Goal: Task Accomplishment & Management: Use online tool/utility

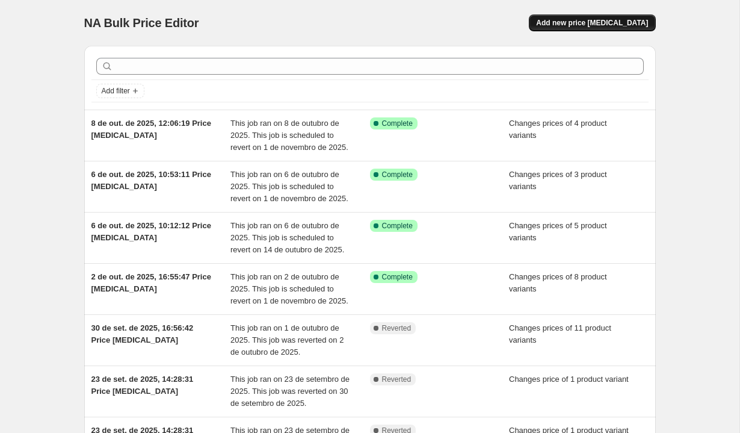
click at [617, 16] on button "Add new price [MEDICAL_DATA]" at bounding box center [592, 22] width 126 height 17
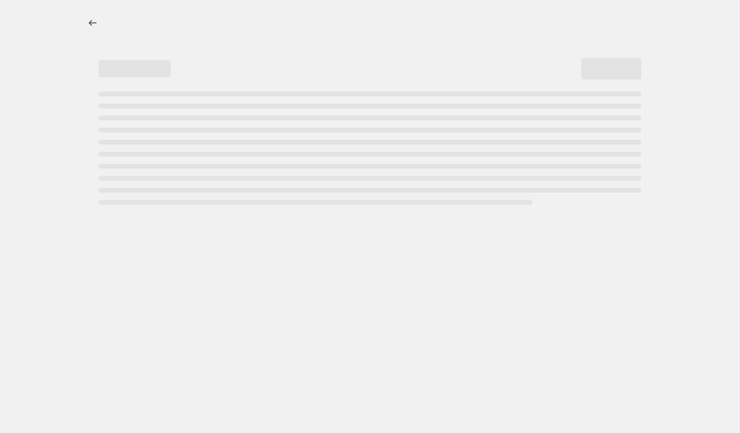
select select "percentage"
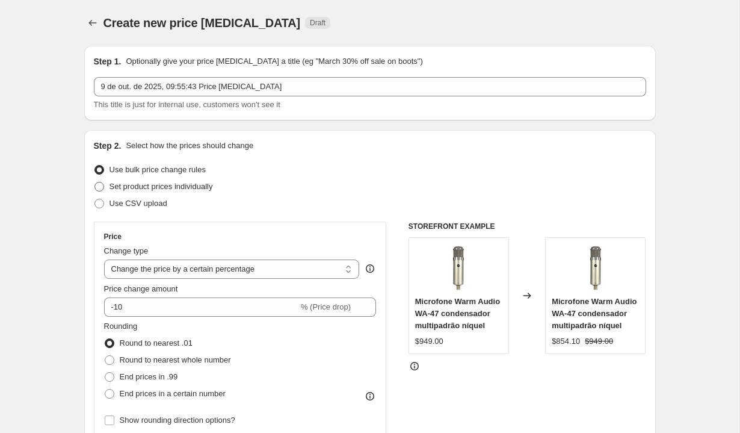
click at [199, 192] on span "Set product prices individually" at bounding box center [161, 187] width 103 height 12
click at [95, 182] on input "Set product prices individually" at bounding box center [94, 182] width 1 height 1
radio input "true"
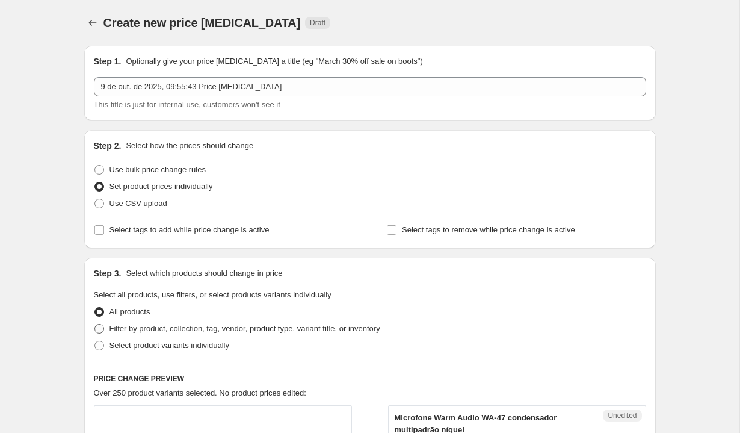
click at [262, 323] on span "Filter by product, collection, tag, vendor, product type, variant title, or inv…" at bounding box center [245, 329] width 271 height 12
click at [95, 324] on input "Filter by product, collection, tag, vendor, product type, variant title, or inv…" at bounding box center [94, 324] width 1 height 1
radio input "true"
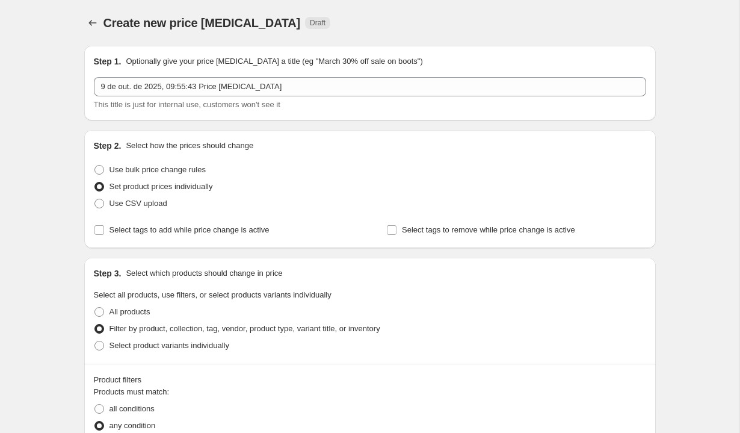
scroll to position [215, 0]
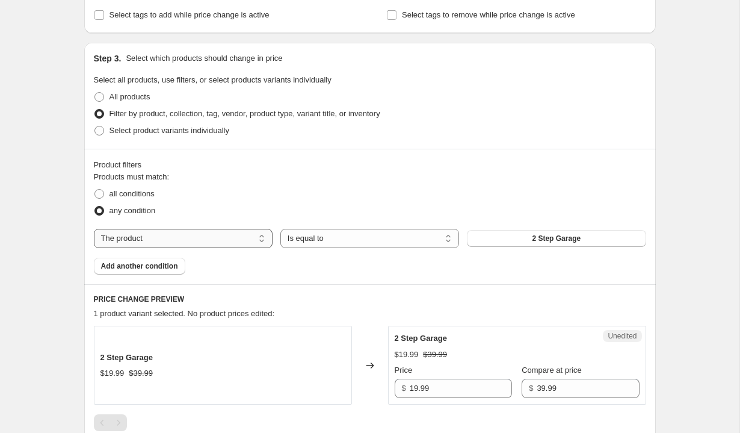
click at [240, 236] on select "The product The product's collection The product's tag The product's vendor The…" at bounding box center [183, 238] width 179 height 19
select select "vendor"
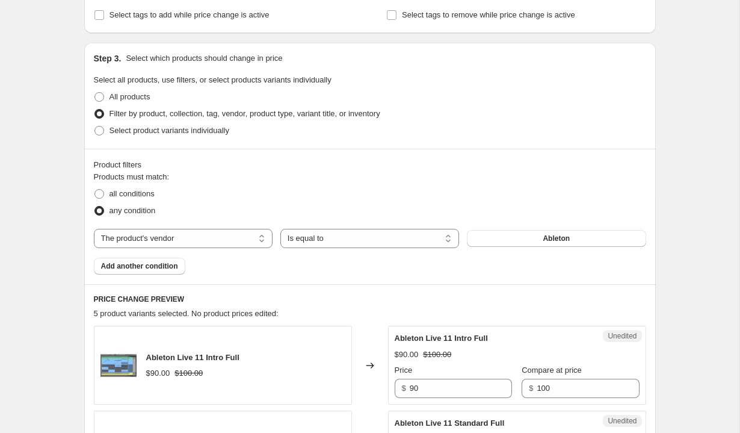
click at [528, 238] on button "Ableton" at bounding box center [556, 238] width 179 height 17
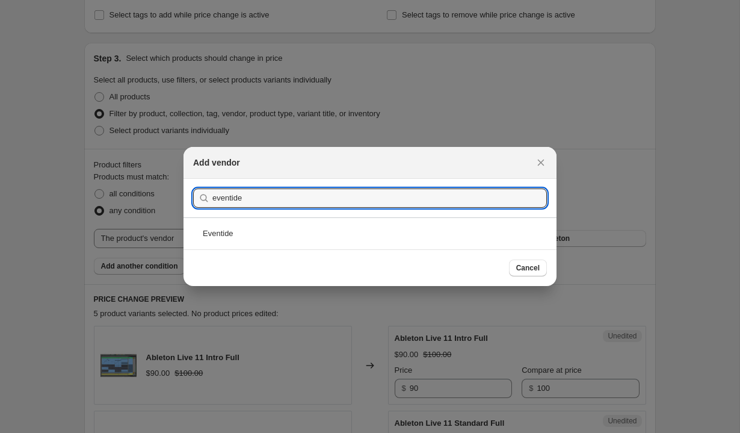
type input "eventide"
click at [335, 249] on div "Cancel" at bounding box center [370, 267] width 373 height 37
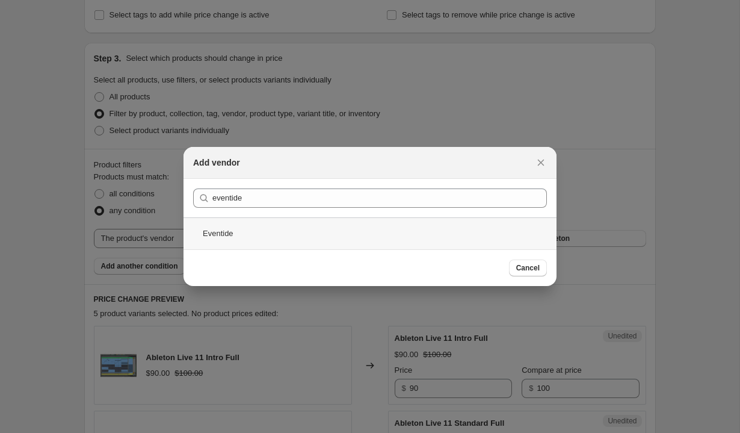
click at [335, 239] on div "Eventide" at bounding box center [370, 233] width 373 height 32
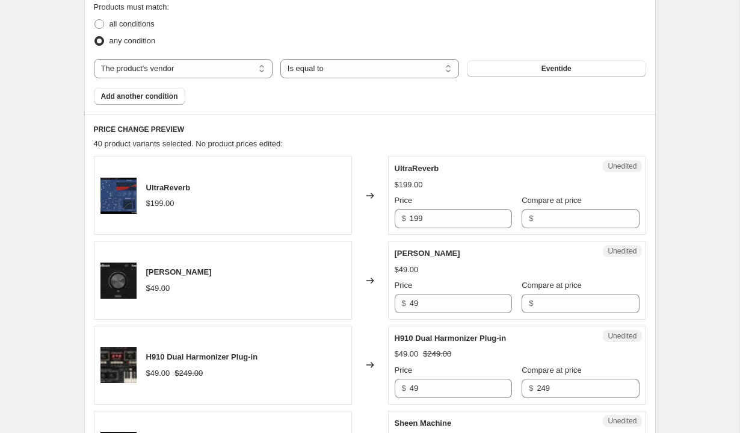
scroll to position [460, 0]
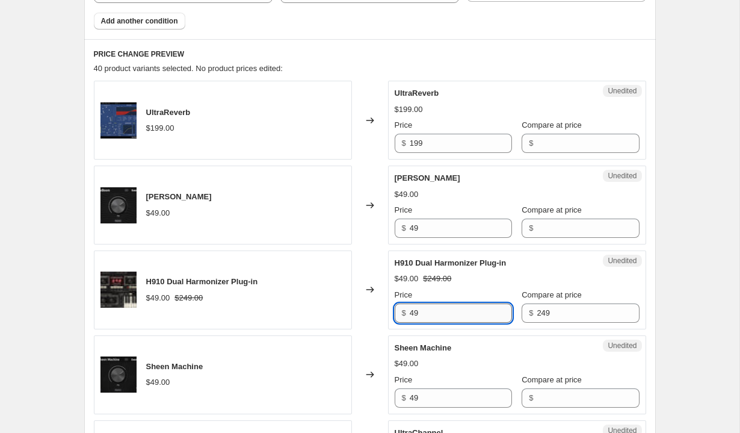
click at [456, 314] on input "49" at bounding box center [461, 312] width 102 height 19
type input "249"
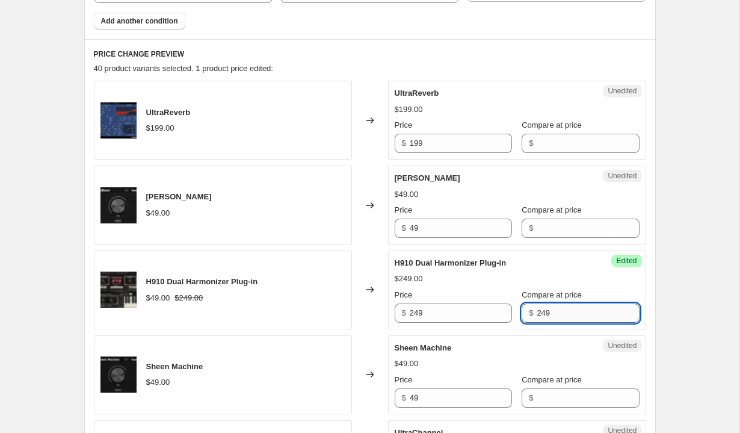
click at [537, 314] on input "249" at bounding box center [588, 312] width 102 height 19
click at [466, 377] on div "Price" at bounding box center [453, 380] width 117 height 12
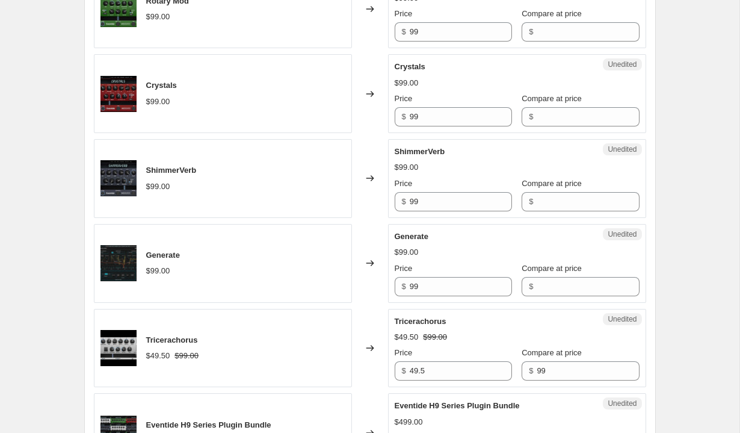
scroll to position [1413, 0]
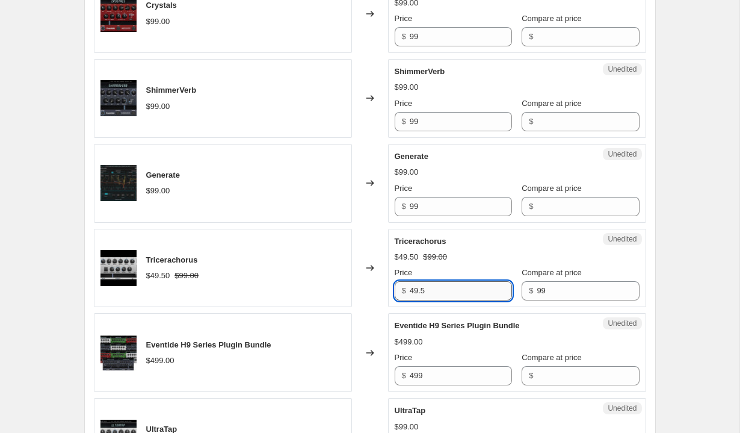
click at [458, 294] on input "49.5" at bounding box center [461, 290] width 102 height 19
type input "99"
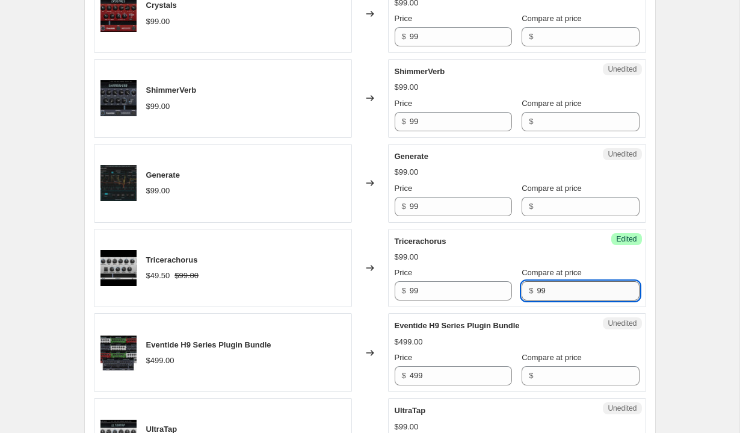
click at [554, 288] on input "99" at bounding box center [588, 290] width 102 height 19
click at [490, 264] on div "Tricerachorus $99.00 Price $ 99 Compare at price $" at bounding box center [517, 268] width 245 height 66
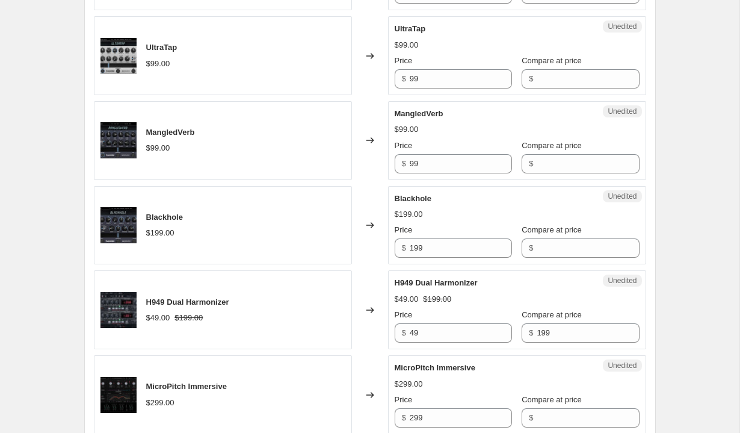
scroll to position [1809, 0]
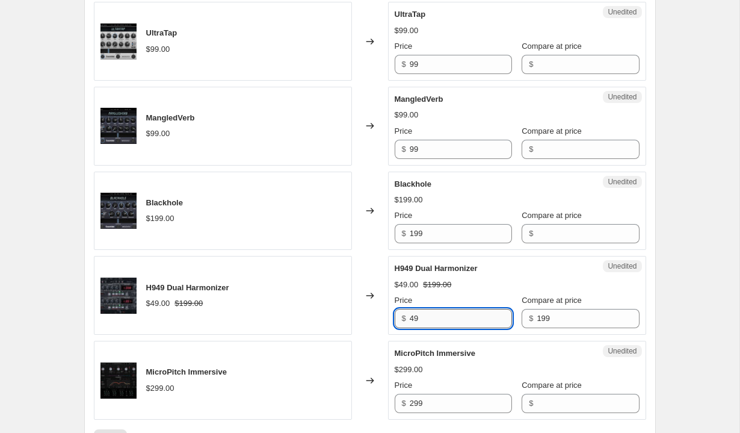
click at [442, 313] on input "49" at bounding box center [461, 318] width 102 height 19
type input "199"
click at [537, 319] on input "199" at bounding box center [588, 318] width 102 height 19
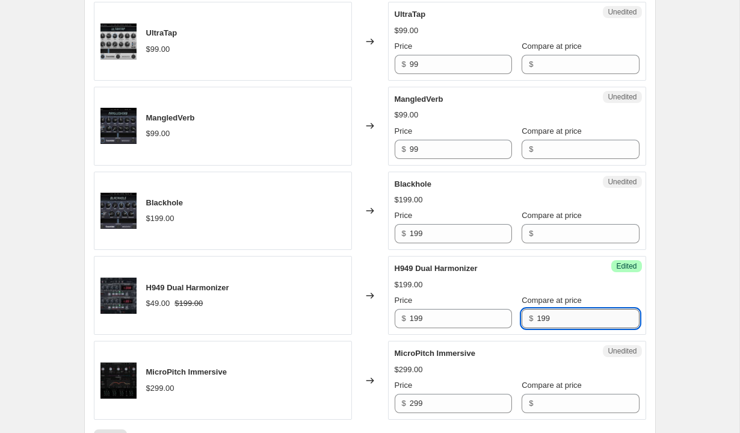
click at [537, 319] on input "199" at bounding box center [588, 318] width 102 height 19
click at [507, 268] on div "H949 Dual Harmonizer" at bounding box center [493, 268] width 197 height 12
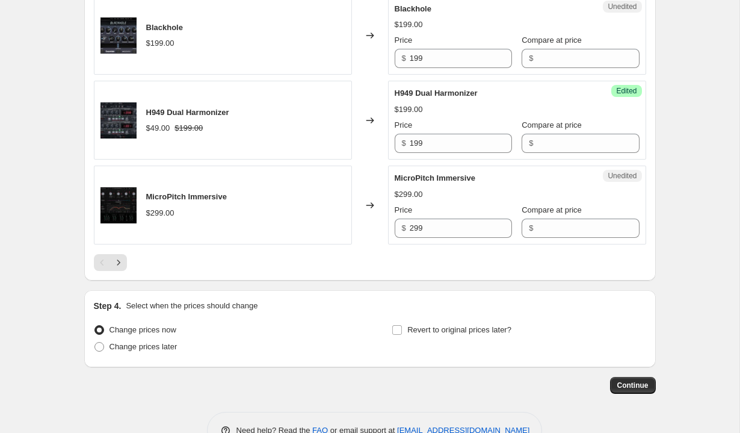
scroll to position [1999, 0]
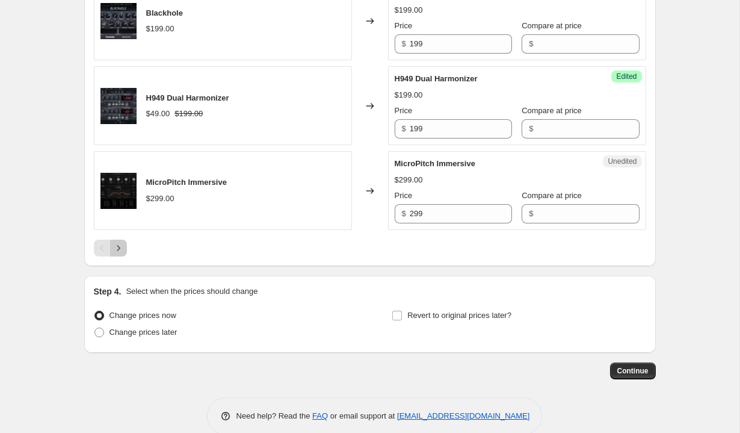
click at [113, 247] on icon "Next" at bounding box center [119, 248] width 12 height 12
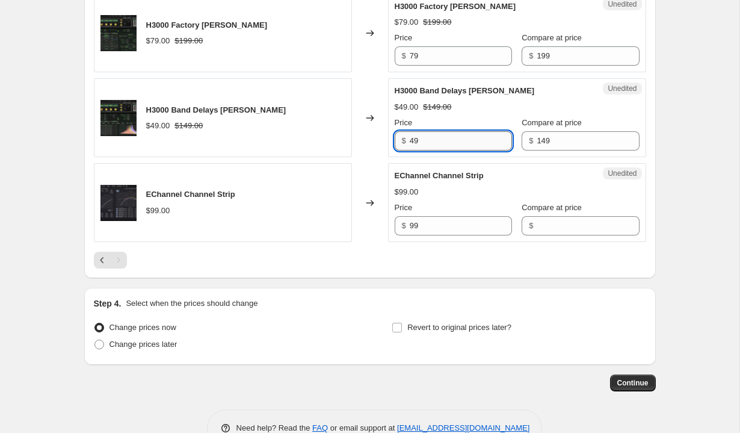
click at [454, 138] on input "49" at bounding box center [461, 140] width 102 height 19
type input "149"
click at [448, 56] on input "79" at bounding box center [461, 55] width 102 height 19
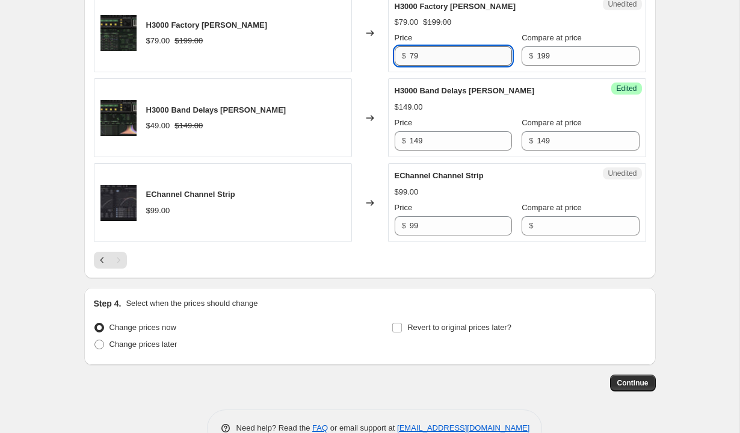
click at [448, 56] on input "79" at bounding box center [461, 55] width 102 height 19
type input "199"
click at [451, 116] on div "H3000 Band Delays [PERSON_NAME] $149.00 Price $ 149 Compare at price $ 149" at bounding box center [517, 118] width 245 height 66
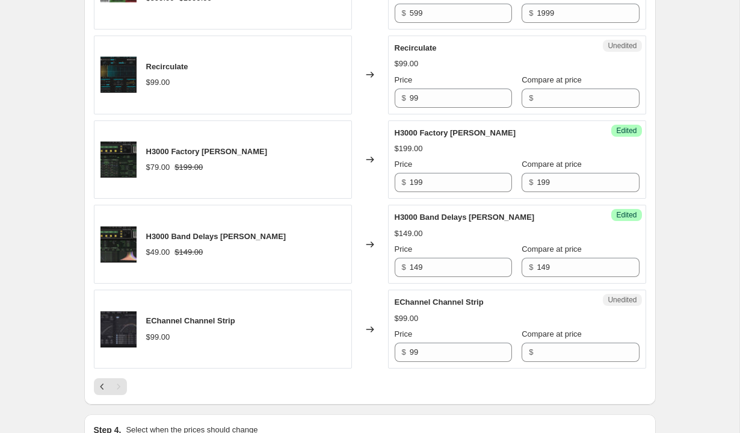
scroll to position [1838, 0]
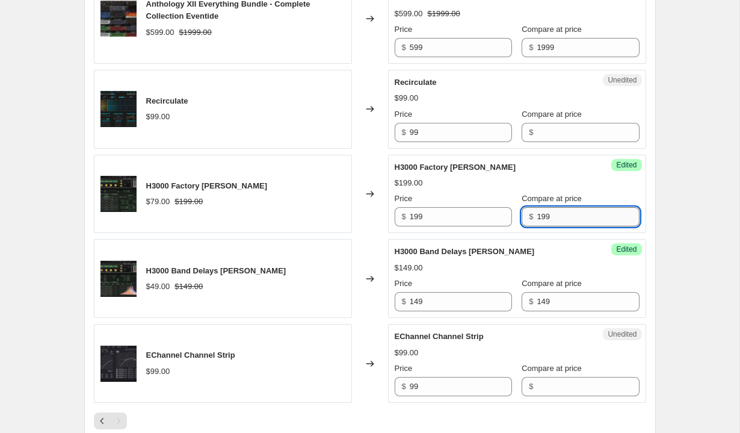
click at [548, 218] on input "199" at bounding box center [588, 216] width 102 height 19
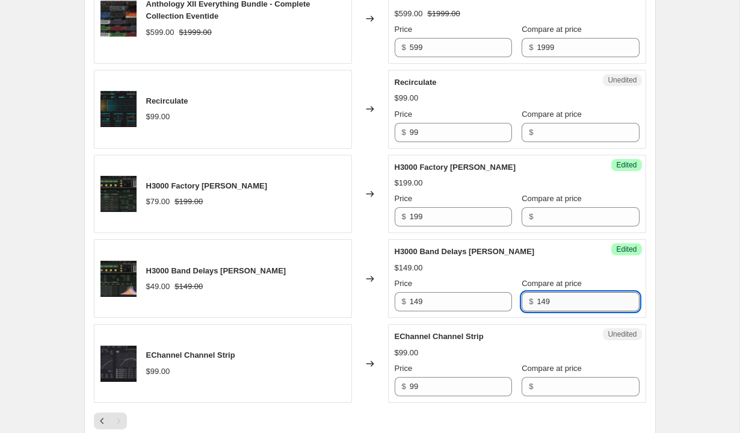
click at [537, 309] on input "149" at bounding box center [588, 301] width 102 height 19
click at [478, 48] on input "599" at bounding box center [461, 47] width 102 height 19
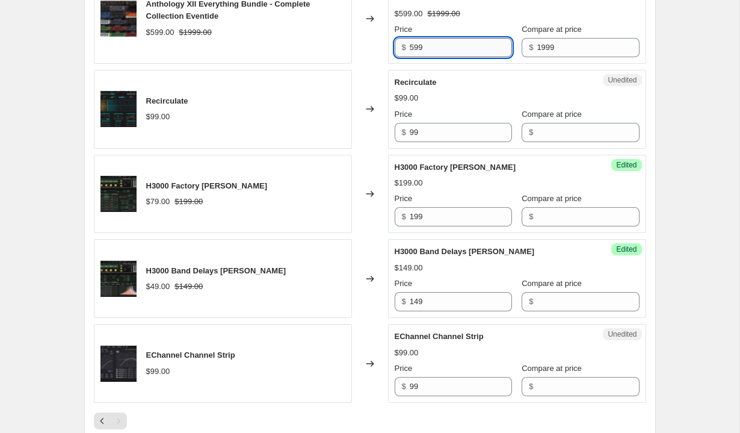
click at [478, 48] on input "599" at bounding box center [461, 47] width 102 height 19
type input "1999"
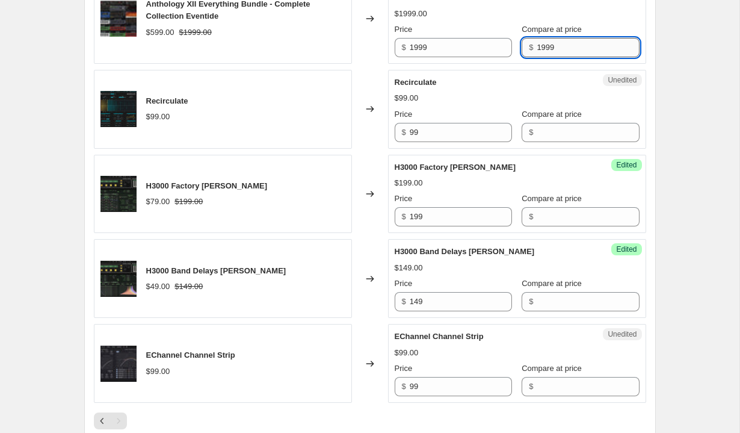
click at [556, 46] on input "1999" at bounding box center [588, 47] width 102 height 19
click at [511, 47] on input "1999" at bounding box center [461, 47] width 102 height 19
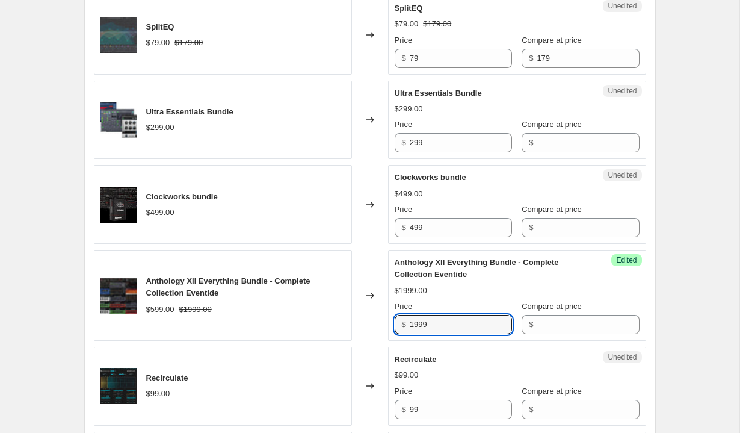
scroll to position [1492, 0]
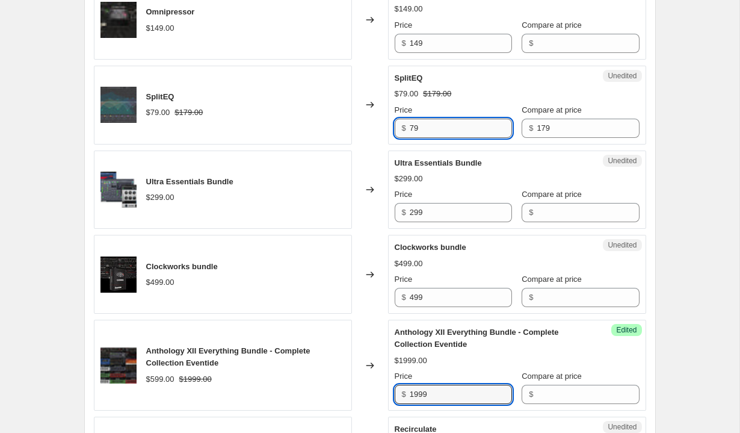
click at [463, 128] on input "79" at bounding box center [461, 128] width 102 height 19
type input "179"
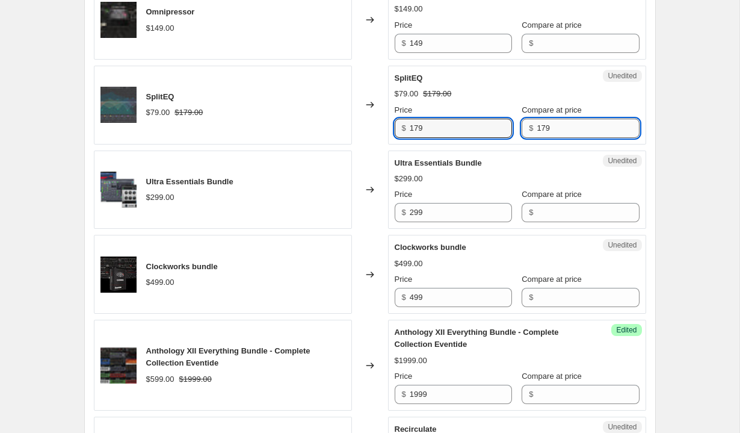
click at [555, 127] on input "179" at bounding box center [588, 128] width 102 height 19
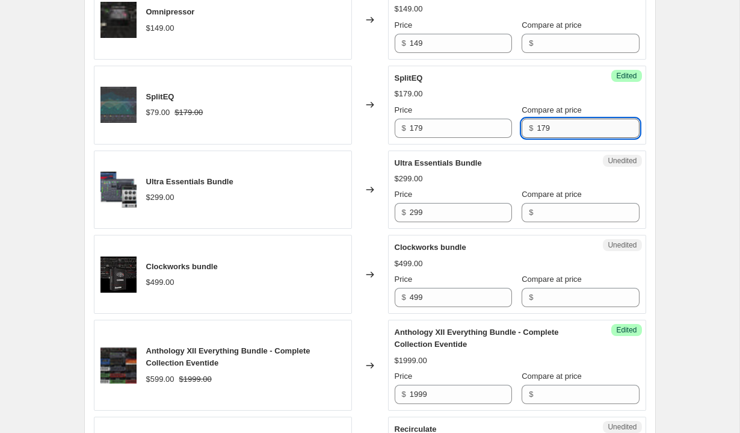
click at [555, 127] on input "179" at bounding box center [588, 128] width 102 height 19
click at [549, 80] on div "SplitEQ" at bounding box center [493, 78] width 197 height 12
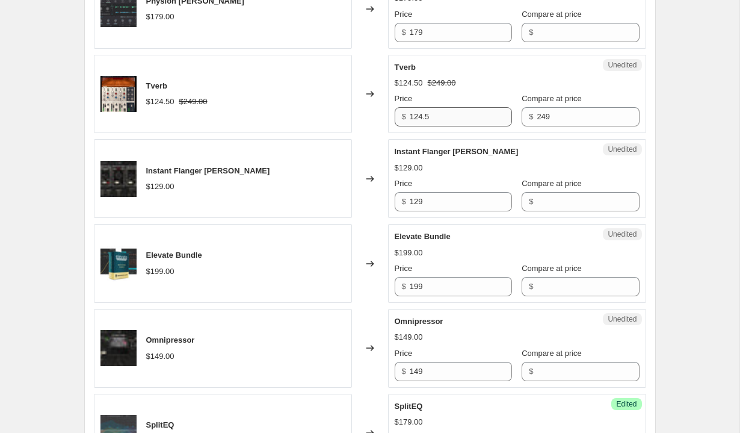
scroll to position [1163, 0]
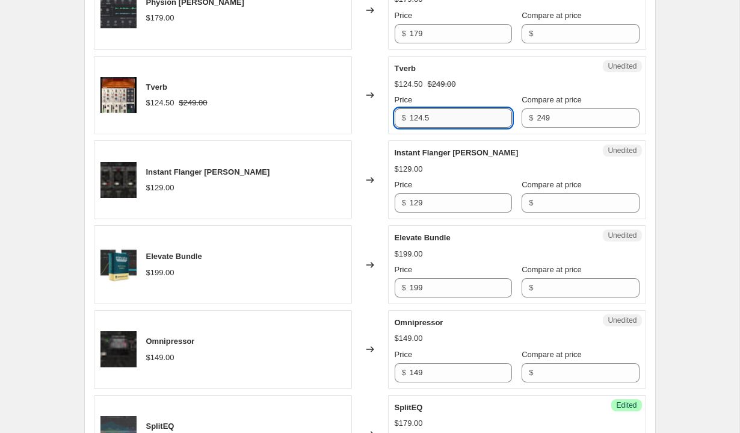
click at [465, 115] on input "124.5" at bounding box center [461, 117] width 102 height 19
type input "249"
click at [554, 108] on div "Compare at price $ 249" at bounding box center [580, 111] width 117 height 34
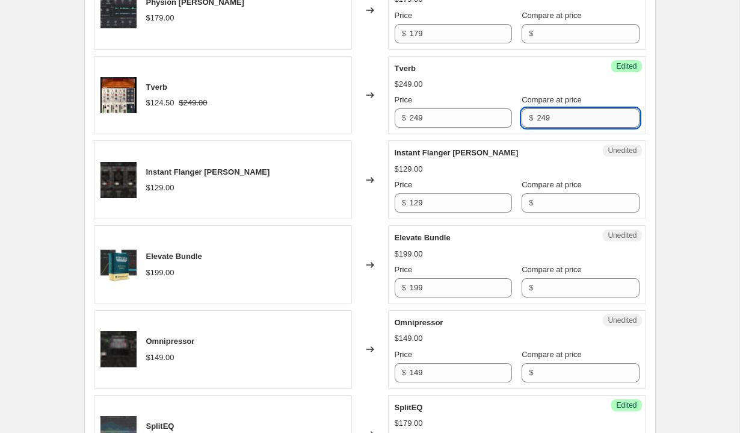
click at [554, 112] on input "249" at bounding box center [588, 117] width 102 height 19
click at [472, 96] on div "Price" at bounding box center [453, 100] width 117 height 12
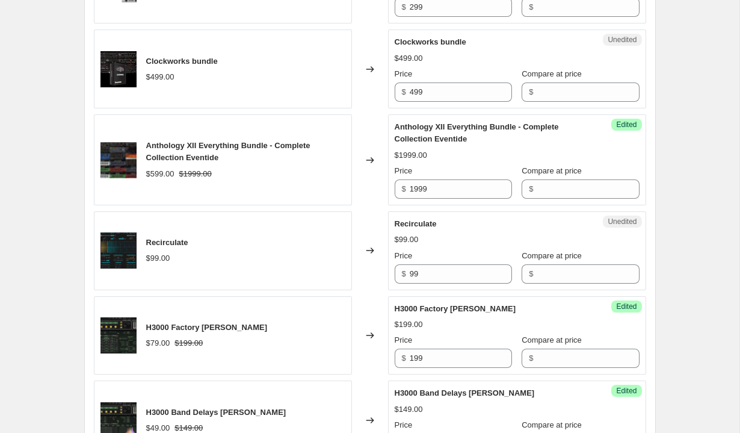
scroll to position [2029, 0]
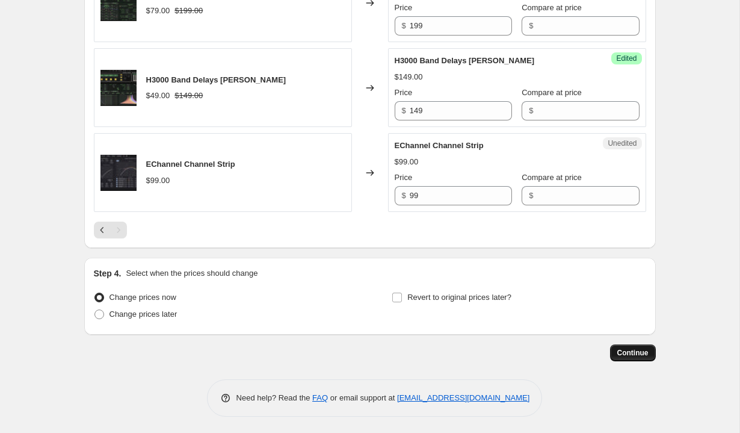
click at [622, 352] on span "Continue" at bounding box center [632, 353] width 31 height 10
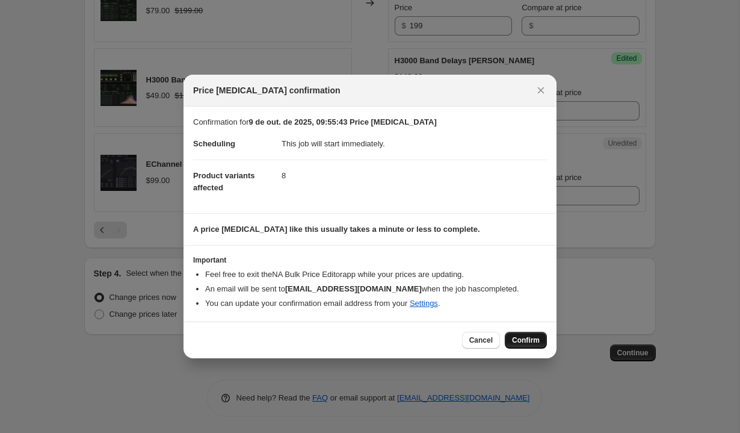
click at [520, 339] on span "Confirm" at bounding box center [526, 340] width 28 height 10
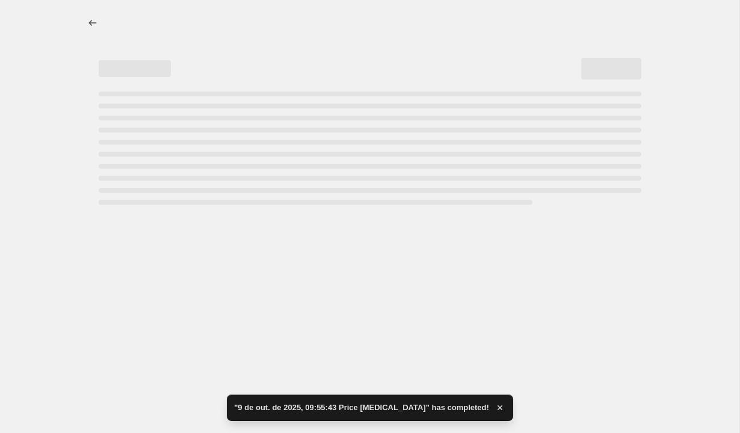
select select "vendor"
